Goal: Navigation & Orientation: Find specific page/section

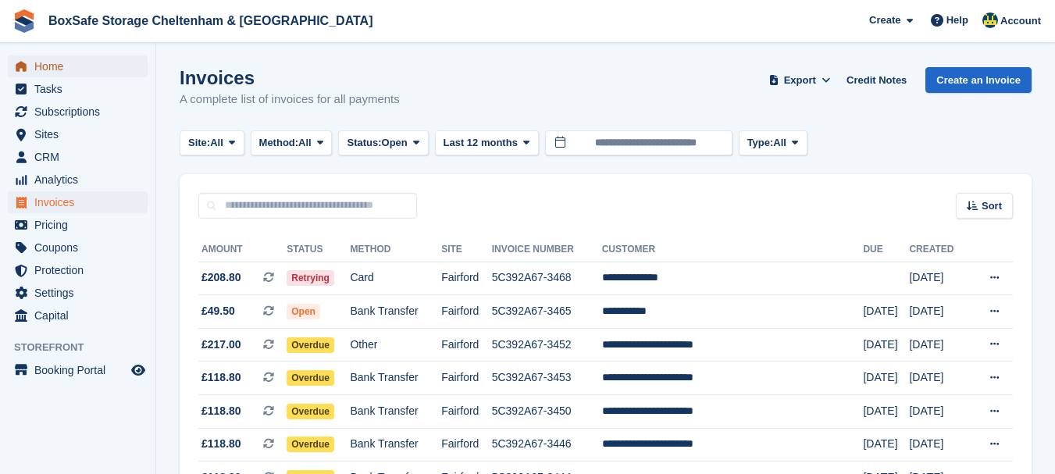
click at [84, 66] on span "Home" at bounding box center [81, 66] width 94 height 22
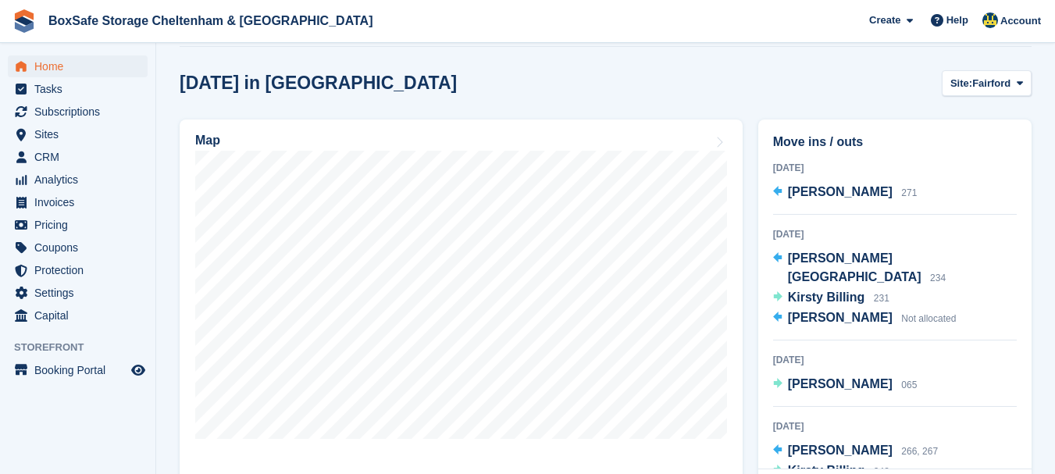
scroll to position [410, 0]
